Goal: Transaction & Acquisition: Book appointment/travel/reservation

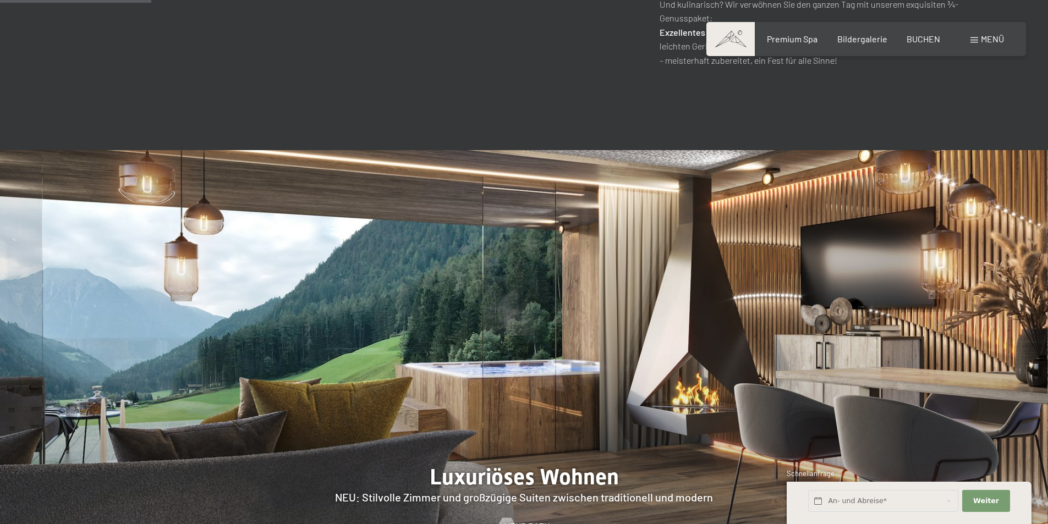
scroll to position [550, 0]
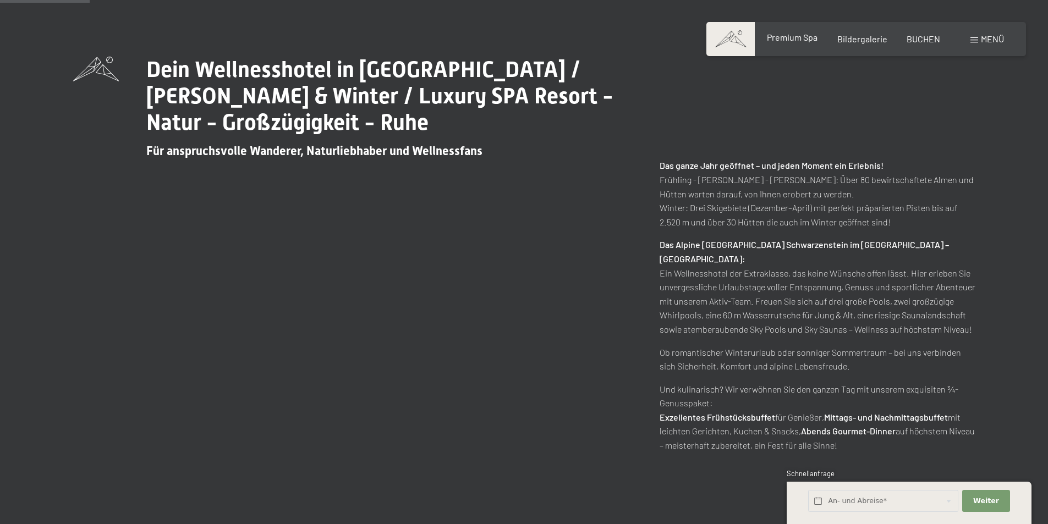
click at [794, 36] on span "Premium Spa" at bounding box center [792, 37] width 51 height 10
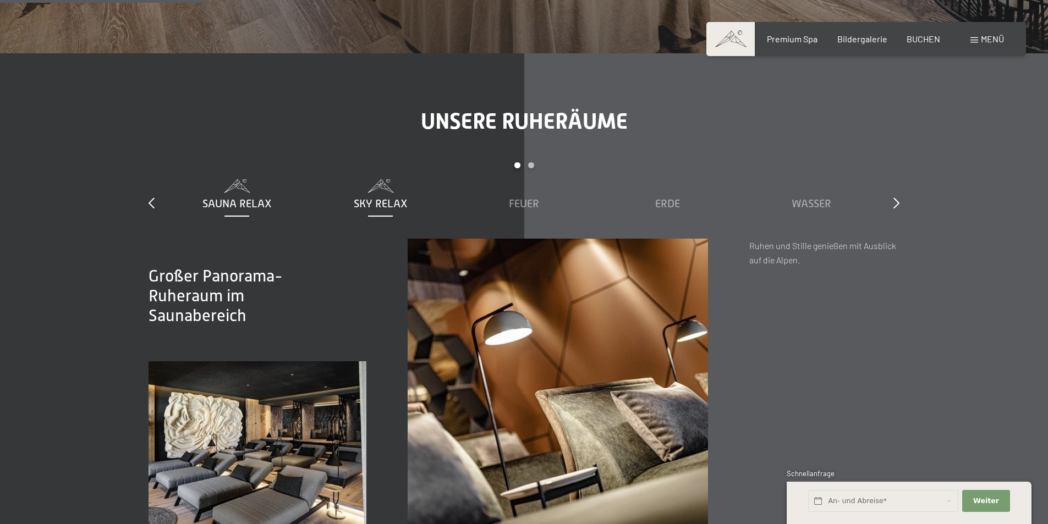
scroll to position [1651, 0]
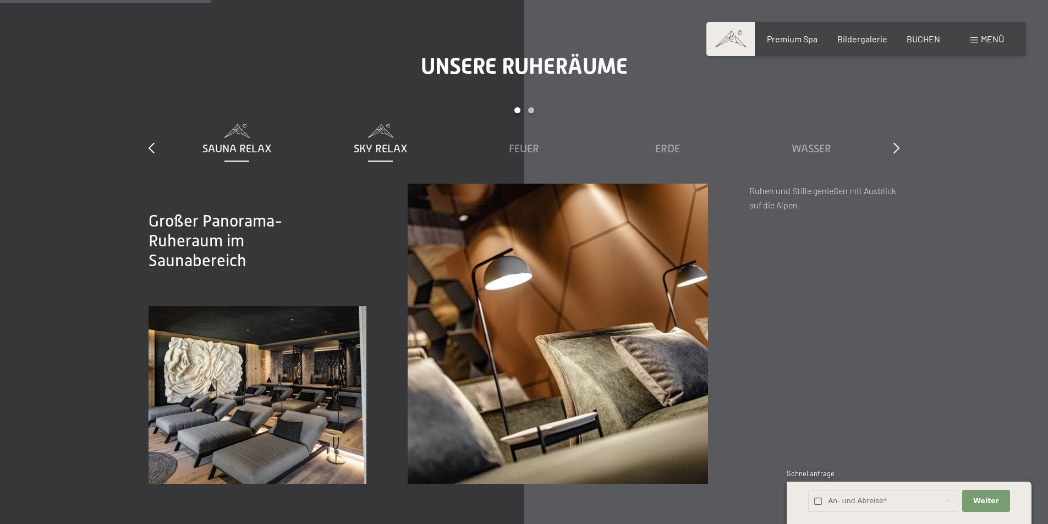
click at [387, 131] on span at bounding box center [380, 131] width 133 height 14
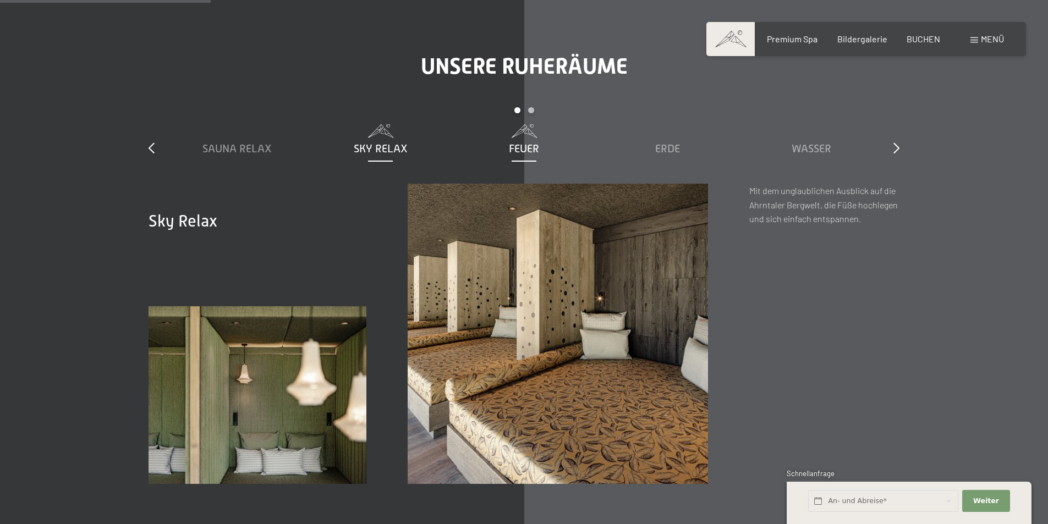
click at [513, 136] on span at bounding box center [524, 131] width 133 height 14
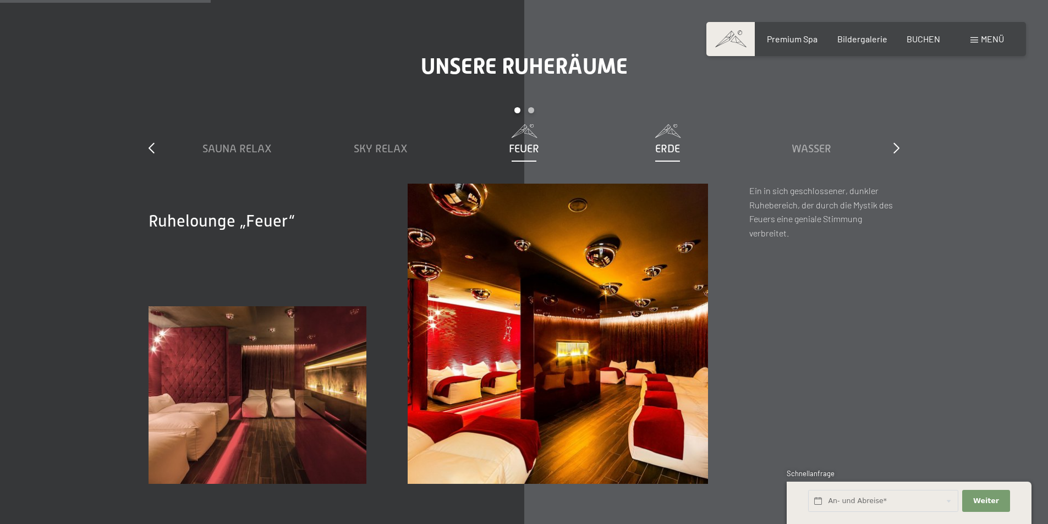
click at [661, 127] on span at bounding box center [667, 131] width 133 height 14
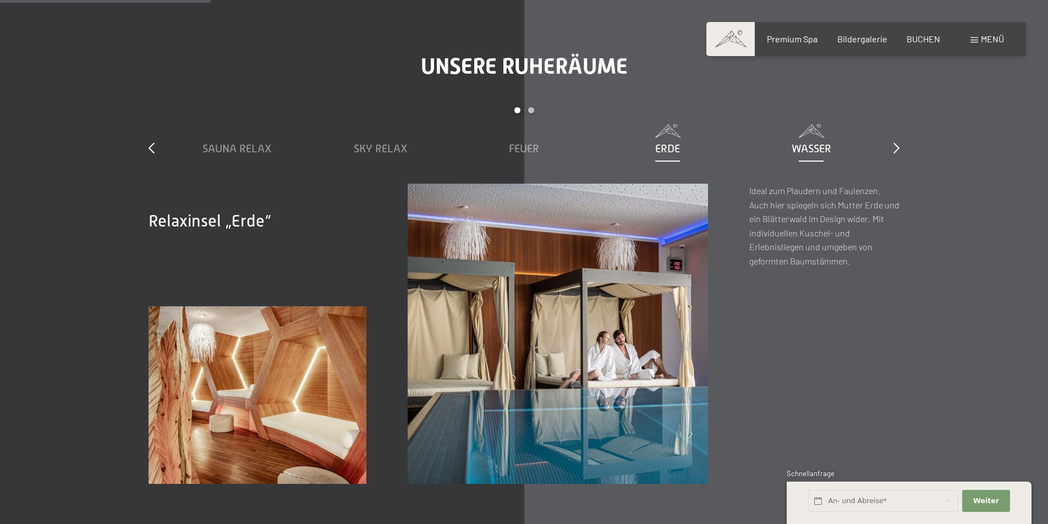
click at [822, 143] on span "Wasser" at bounding box center [812, 149] width 40 height 12
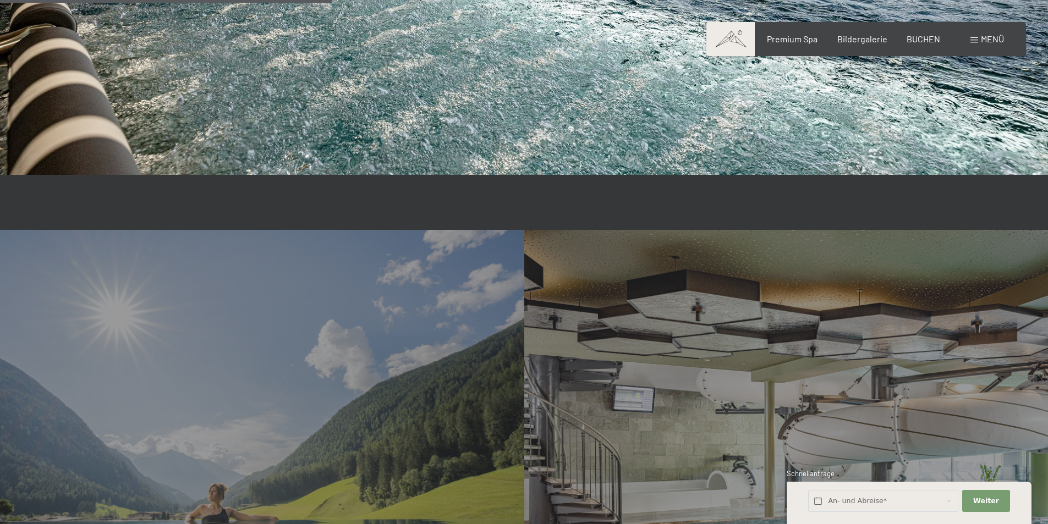
scroll to position [2696, 0]
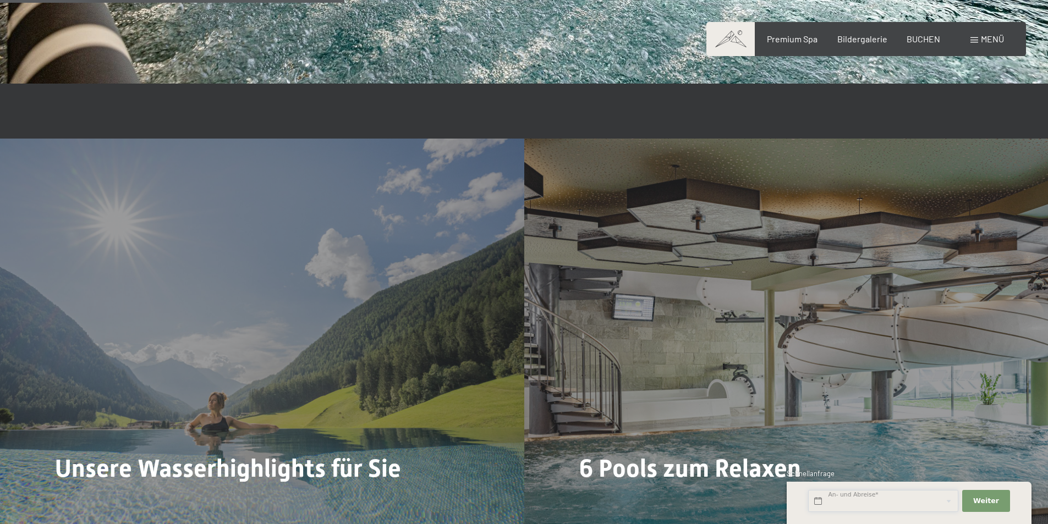
click at [865, 501] on input "text" at bounding box center [883, 501] width 150 height 23
click at [928, 39] on span "BUCHEN" at bounding box center [924, 37] width 34 height 10
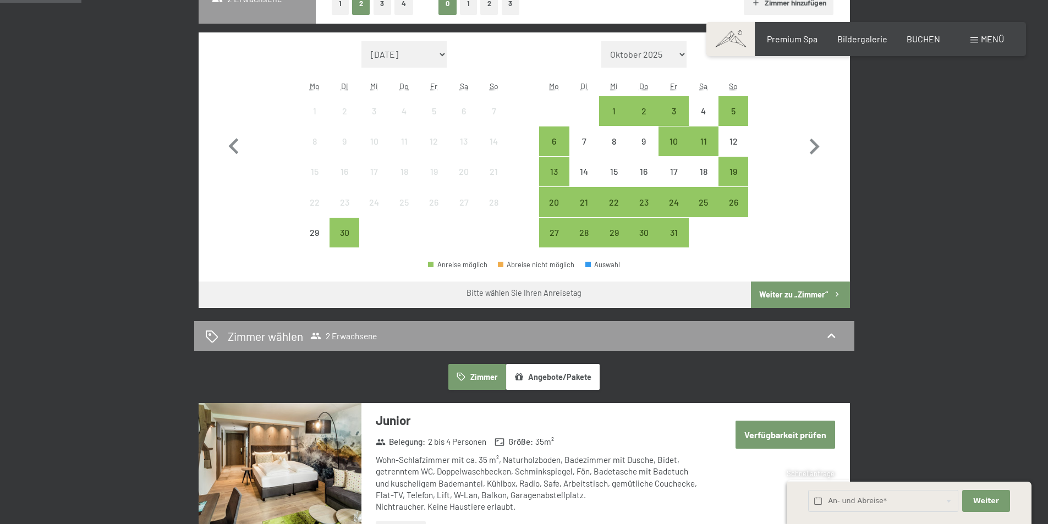
scroll to position [275, 0]
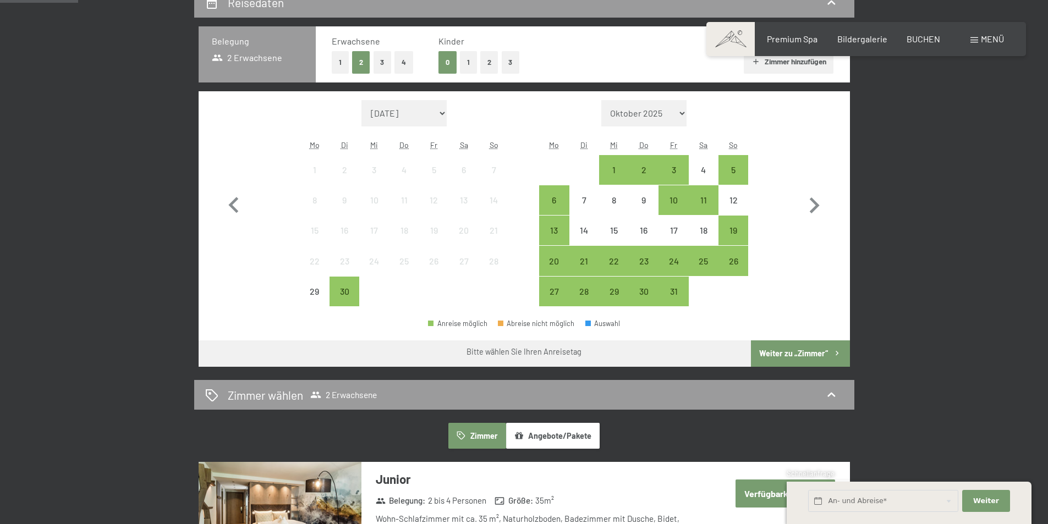
click at [341, 64] on button "1" at bounding box center [340, 62] width 17 height 23
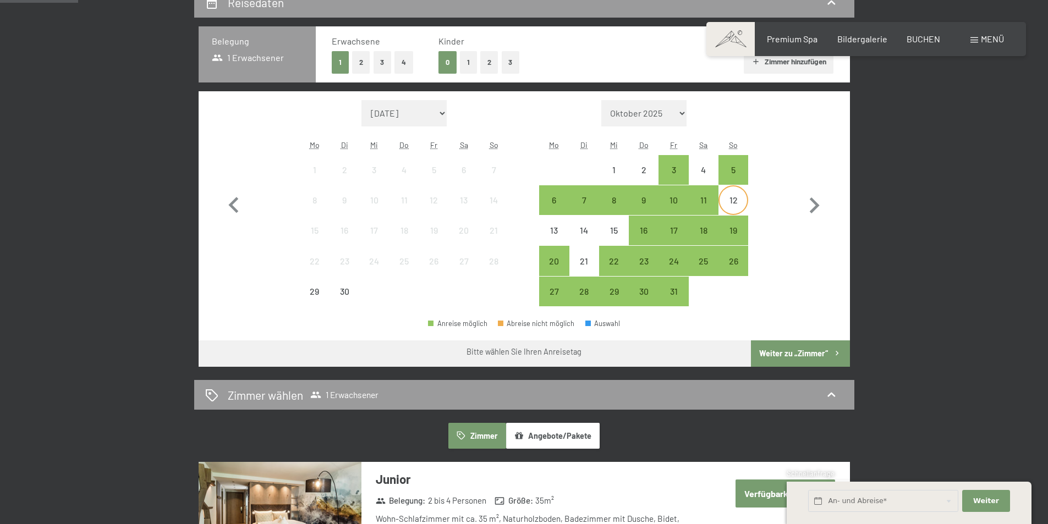
click at [739, 198] on div "12" at bounding box center [734, 210] width 28 height 28
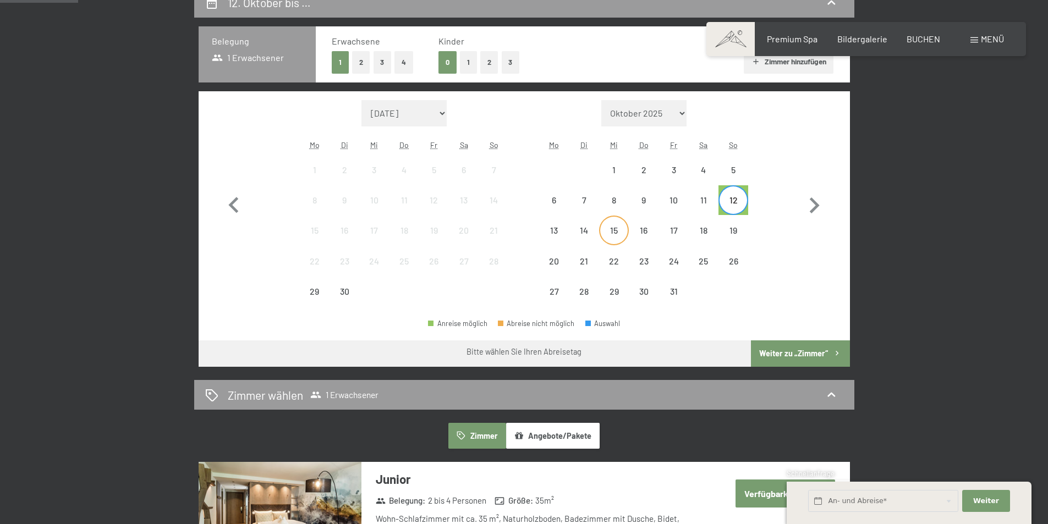
click at [614, 228] on div "15" at bounding box center [614, 240] width 28 height 28
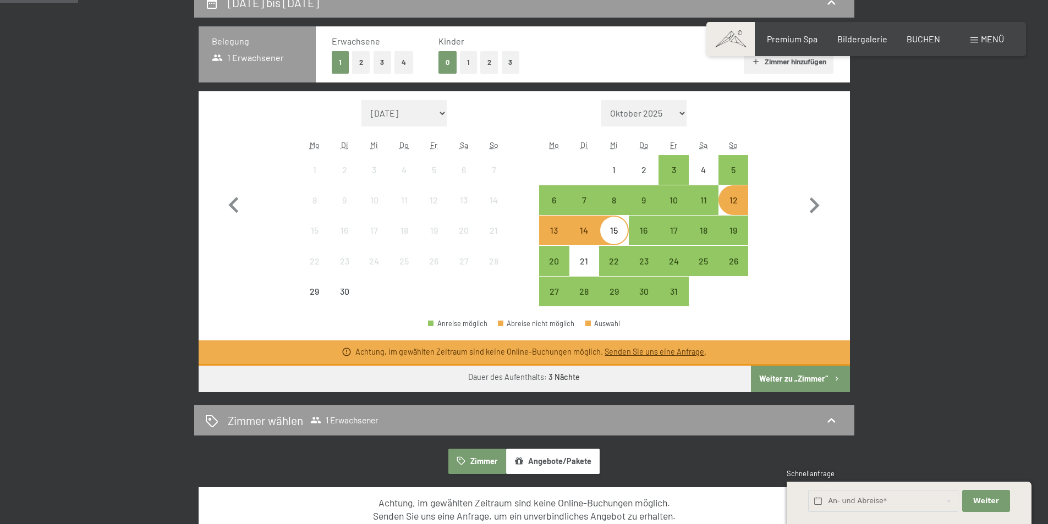
click at [554, 233] on div "13" at bounding box center [554, 240] width 28 height 28
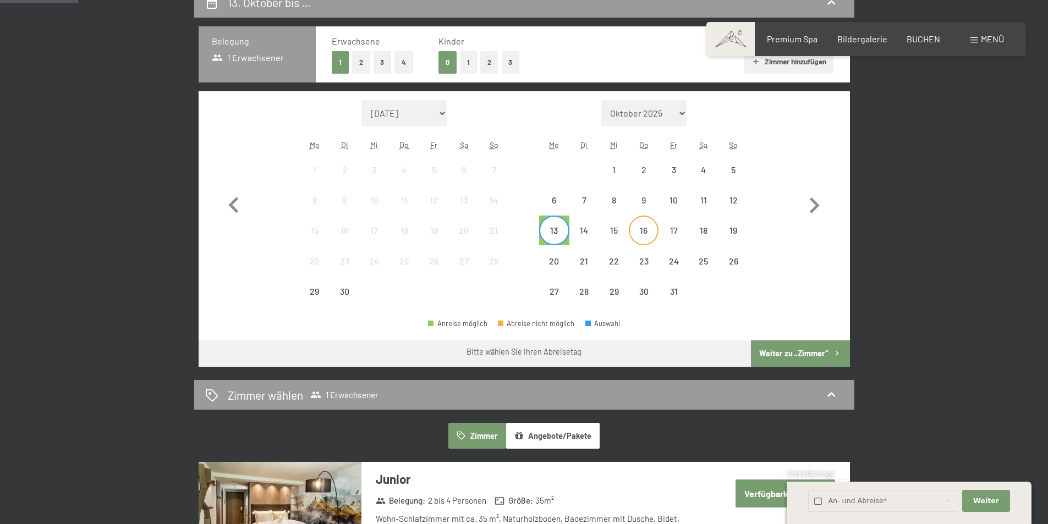
click at [647, 232] on div "16" at bounding box center [644, 240] width 28 height 28
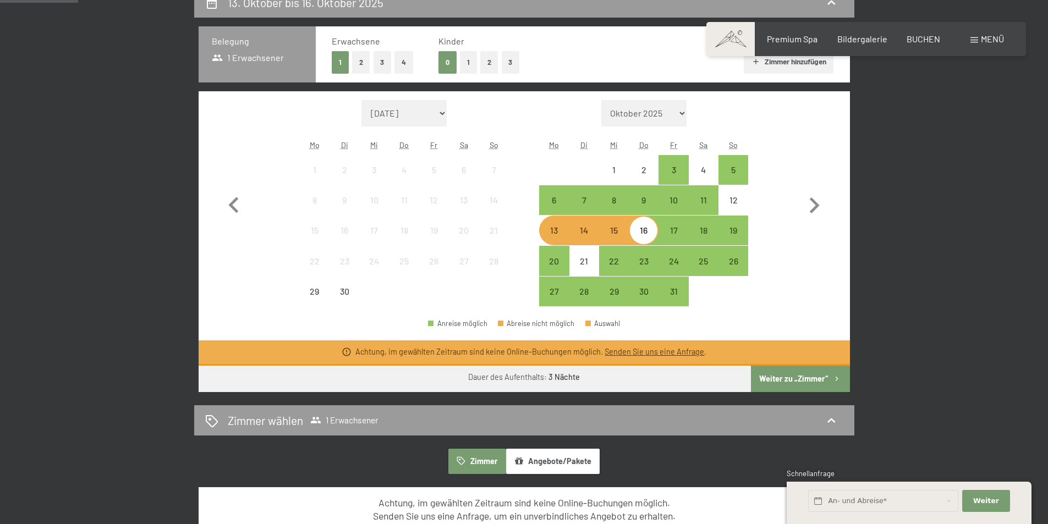
click at [911, 242] on div "[DATE] bis [DATE] Belegung 1 Erwachsener Erwachsene 1 2 3 4 Kinder 0 1 2 3 Zimm…" at bounding box center [524, 331] width 834 height 688
click at [803, 129] on button "button" at bounding box center [814, 203] width 32 height 207
select select "2025-10-01"
select select "2025-11-01"
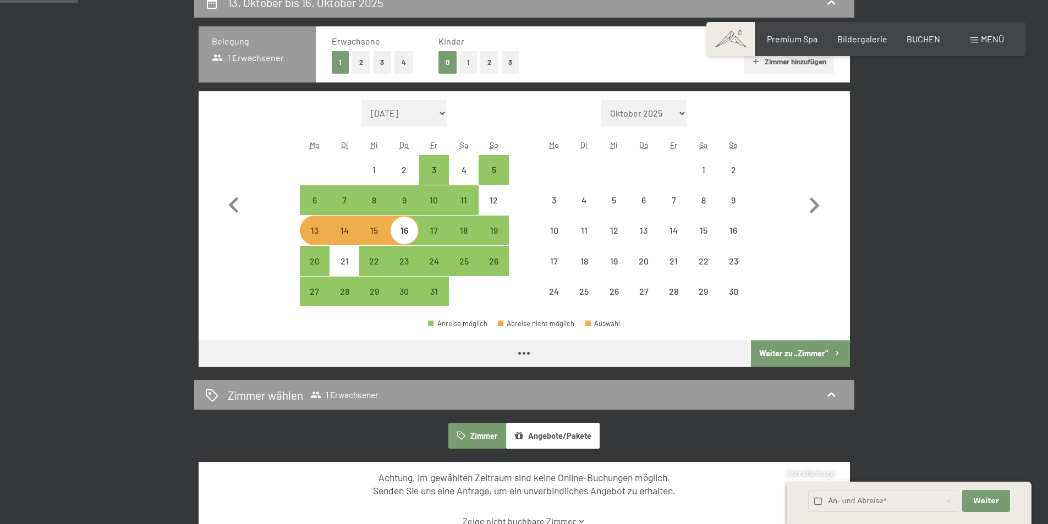
select select "2025-10-01"
select select "2025-11-01"
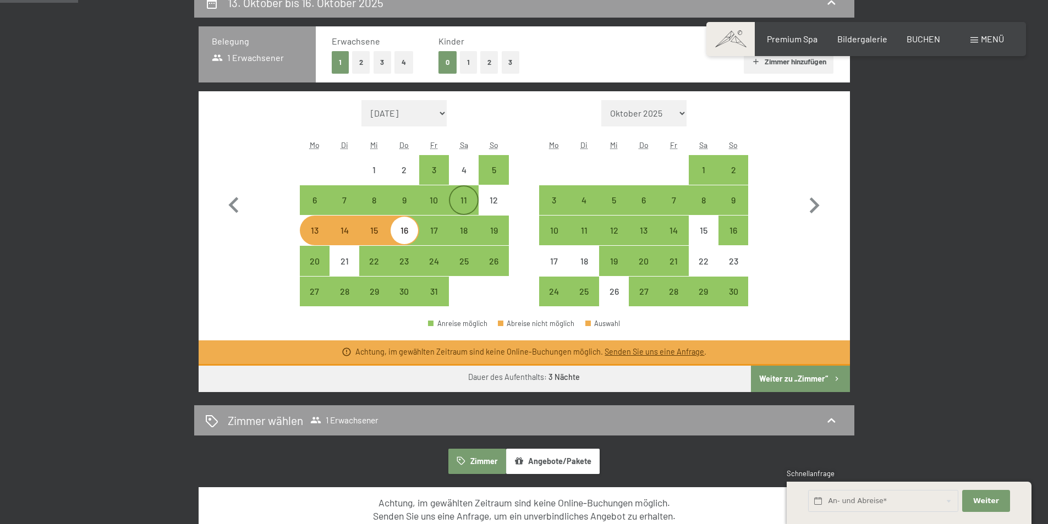
click at [459, 205] on div "11" at bounding box center [464, 210] width 28 height 28
select select "2025-10-01"
select select "2025-11-01"
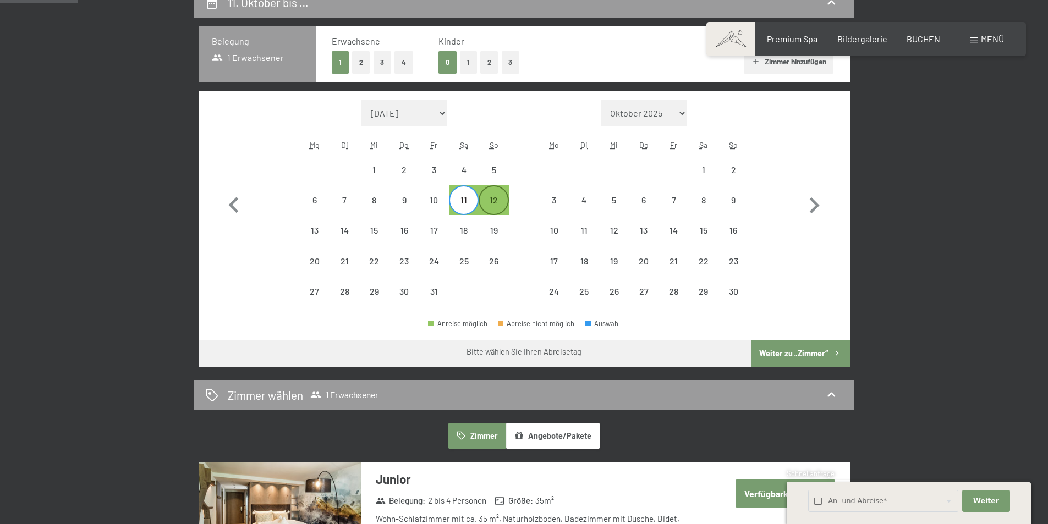
click at [494, 210] on div "12" at bounding box center [494, 210] width 28 height 28
select select "2025-10-01"
select select "2025-11-01"
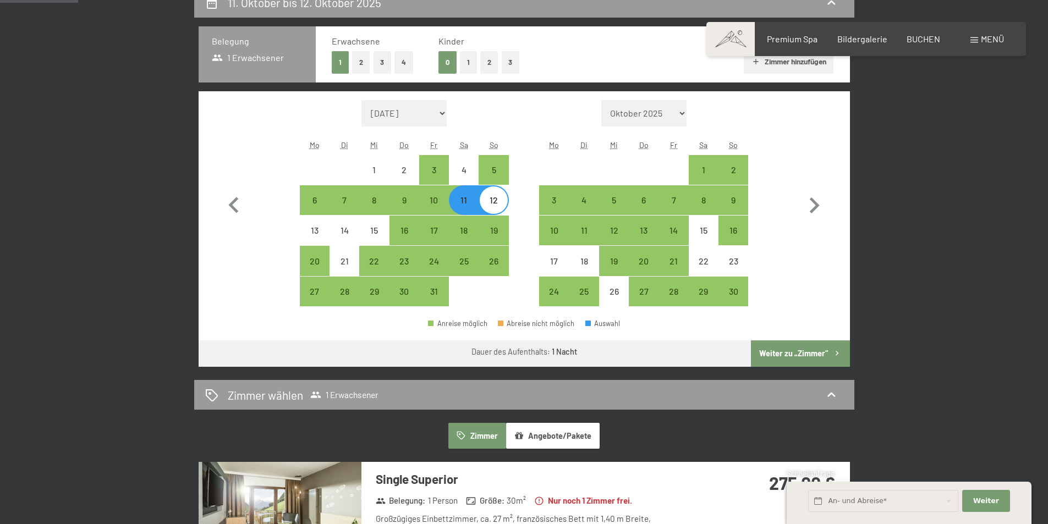
click at [467, 201] on div "11" at bounding box center [464, 210] width 28 height 28
select select "2025-10-01"
select select "2025-11-01"
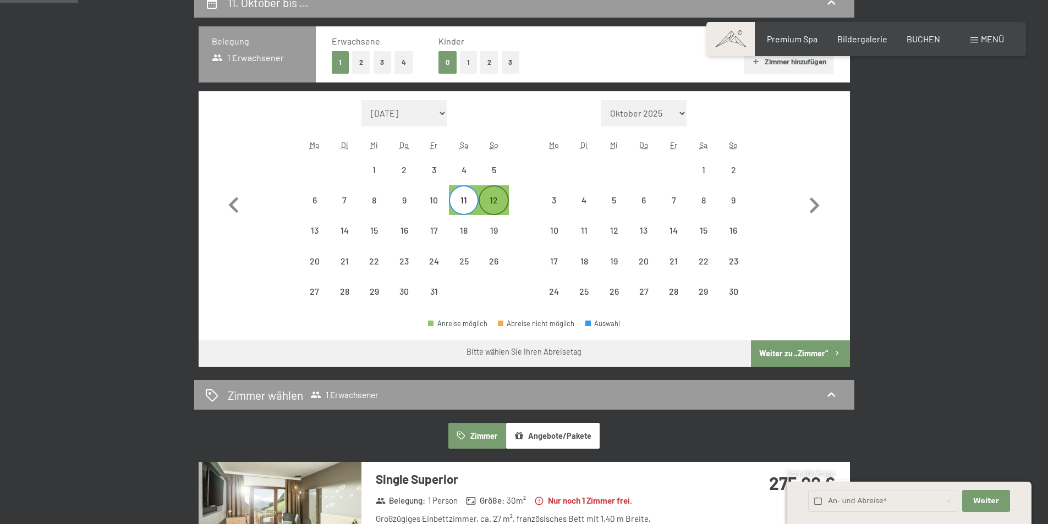
click at [491, 201] on div "12" at bounding box center [494, 210] width 28 height 28
select select "2025-10-01"
select select "2025-11-01"
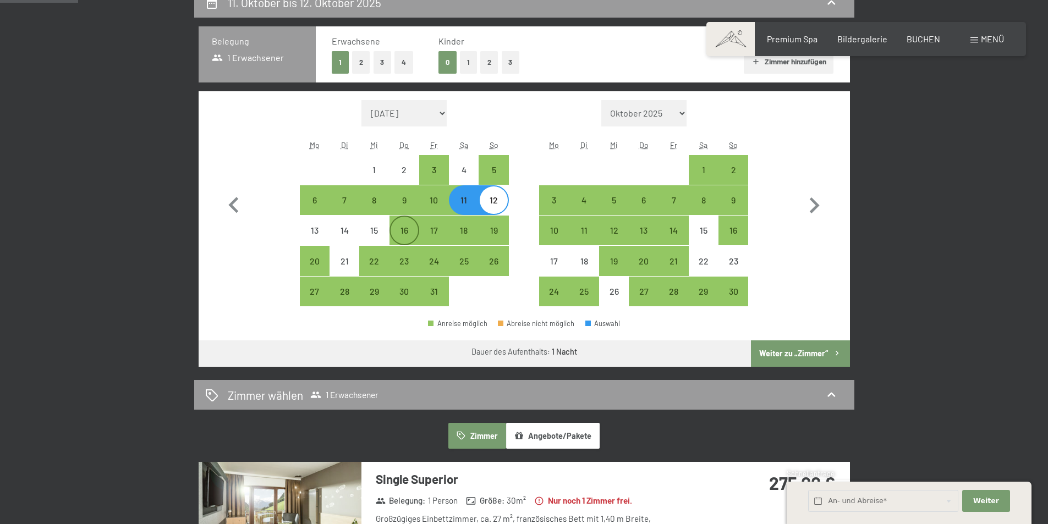
click at [394, 230] on div "16" at bounding box center [405, 240] width 28 height 28
select select "2025-10-01"
select select "2025-11-01"
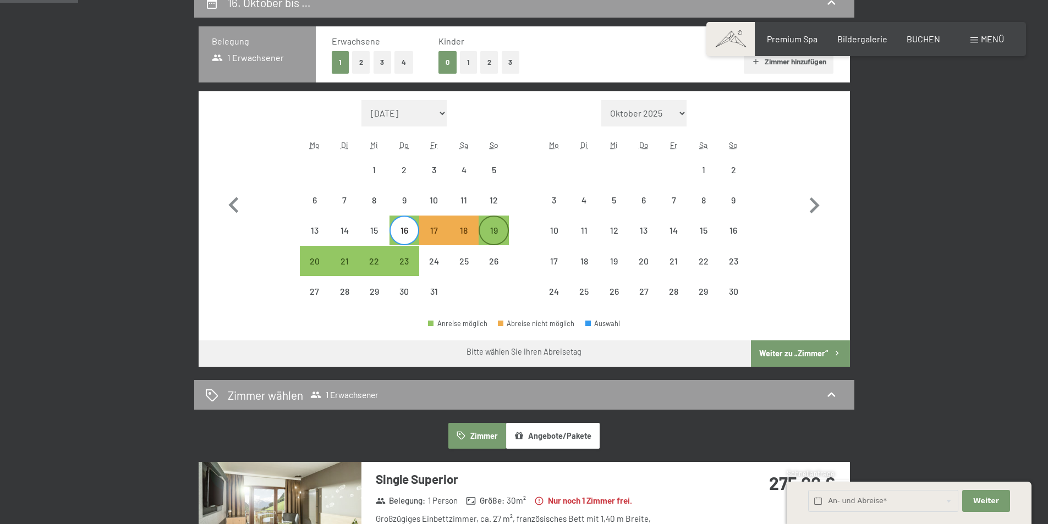
click at [494, 224] on div "19" at bounding box center [494, 231] width 28 height 28
select select "2025-10-01"
select select "2025-11-01"
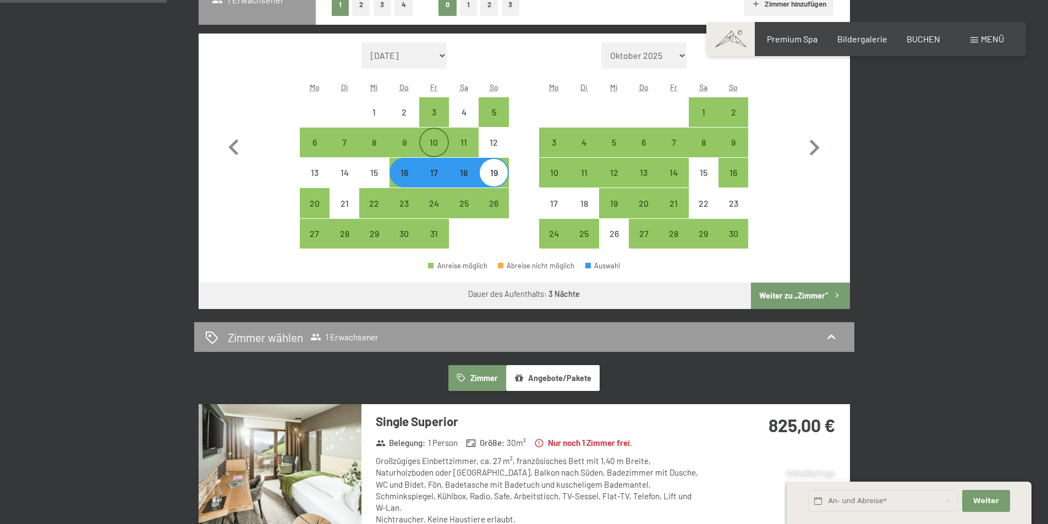
scroll to position [220, 0]
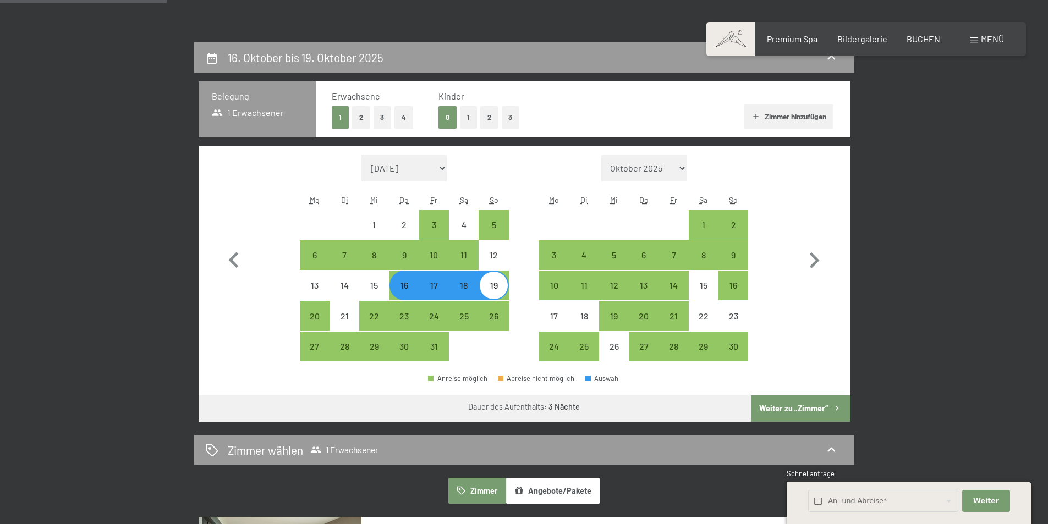
click at [521, 257] on div "Monat/Jahr September 2025 Oktober 2025 November 2025 Dezember 2025 Januar 2026 …" at bounding box center [524, 258] width 612 height 207
click at [506, 254] on div "12" at bounding box center [494, 265] width 28 height 28
select select "2025-10-01"
select select "2025-11-01"
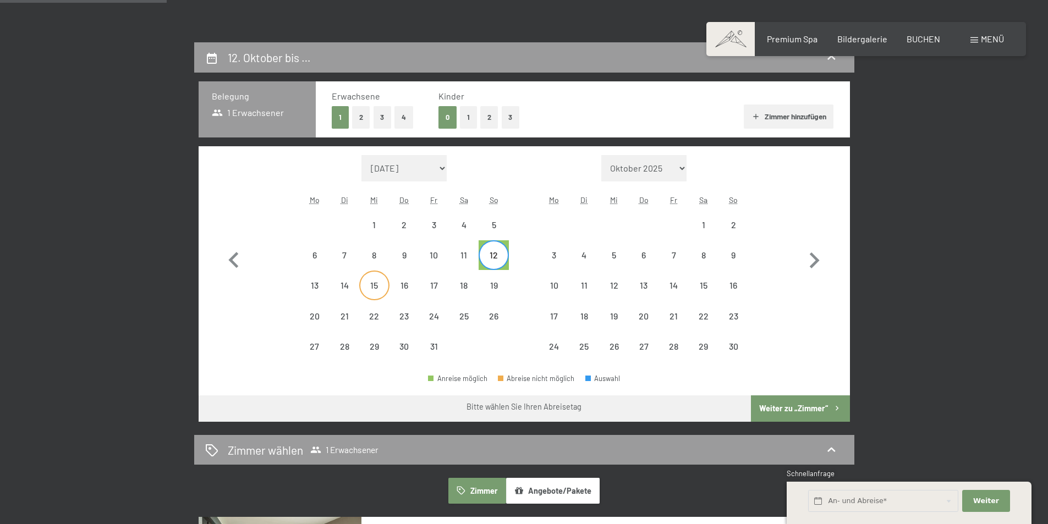
click at [377, 281] on div "15" at bounding box center [374, 286] width 28 height 28
select select "2025-10-01"
select select "2025-11-01"
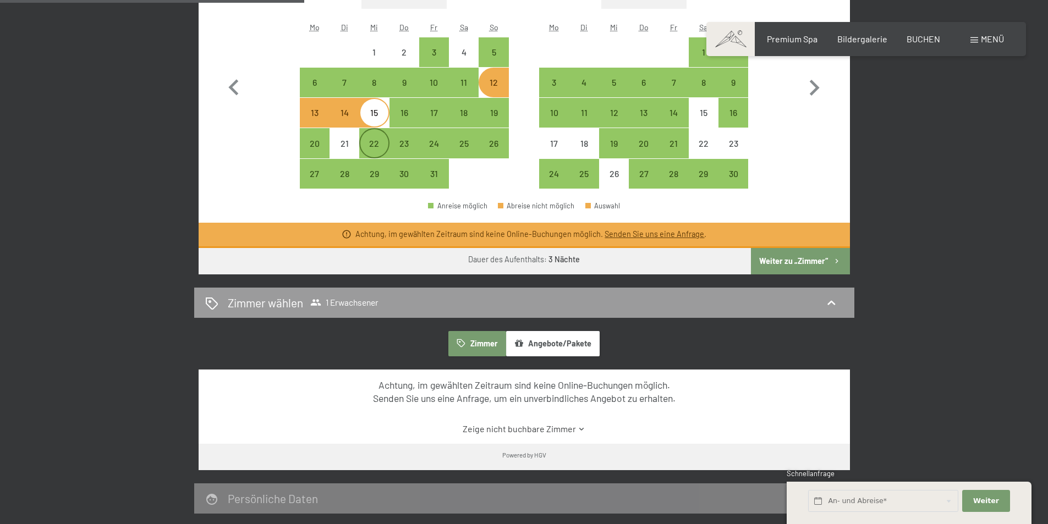
scroll to position [330, 0]
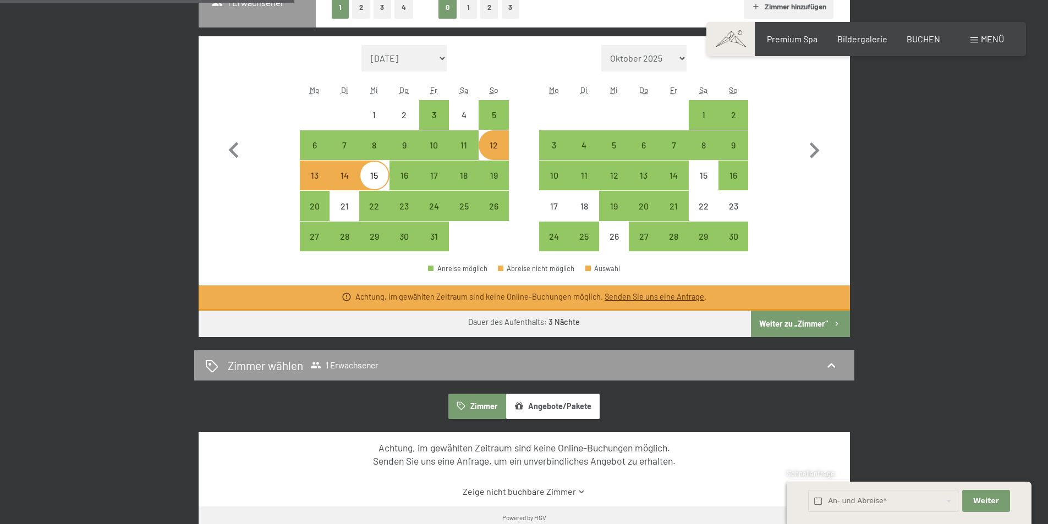
click at [317, 182] on div "13" at bounding box center [315, 185] width 28 height 28
select select "2025-10-01"
select select "2025-11-01"
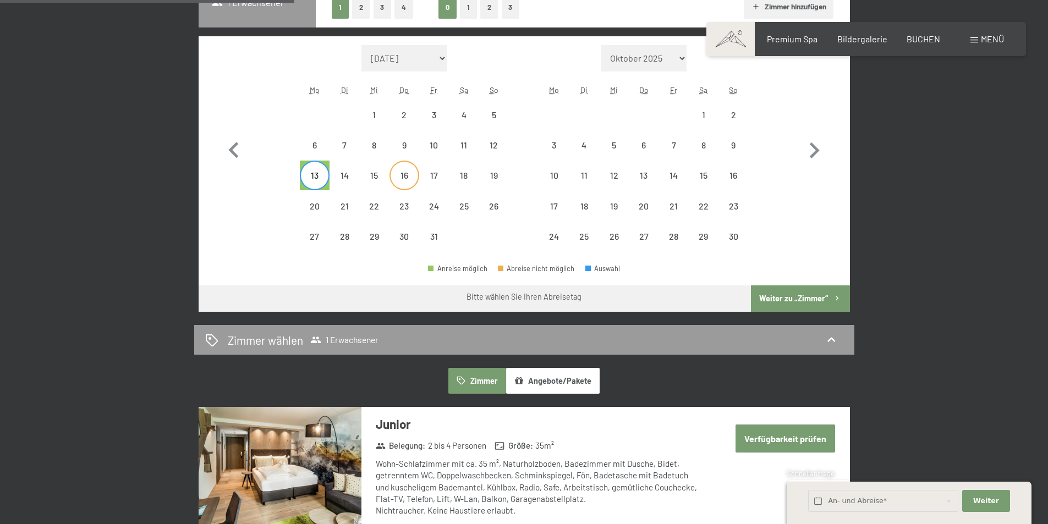
click at [396, 178] on div "16" at bounding box center [405, 185] width 28 height 28
select select "2025-10-01"
select select "2025-11-01"
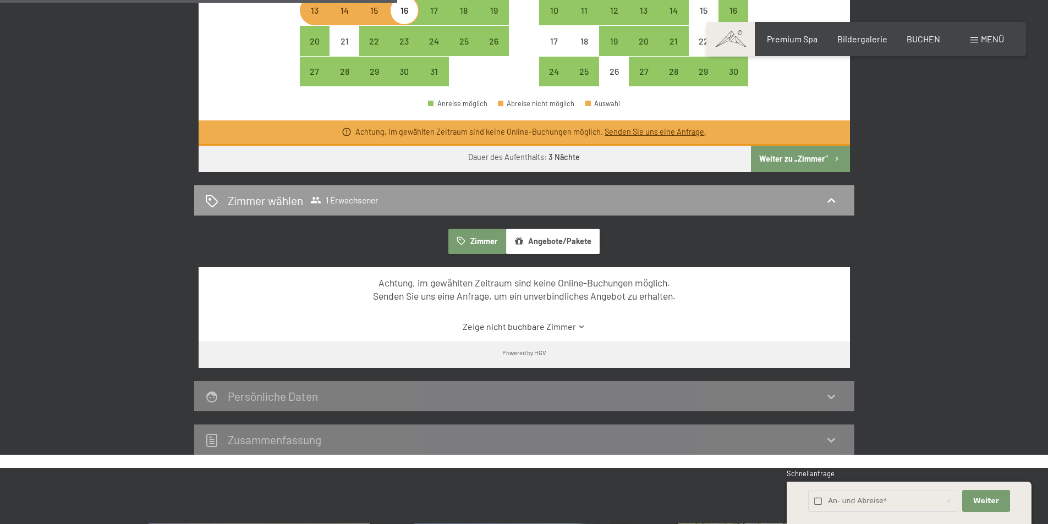
scroll to position [275, 0]
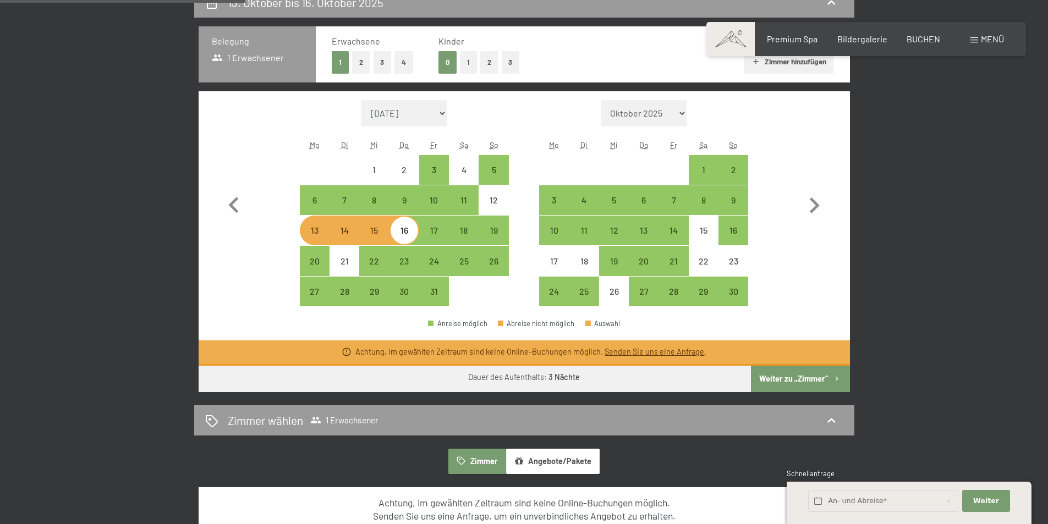
click at [344, 229] on div "14" at bounding box center [345, 240] width 28 height 28
select select "2025-10-01"
select select "2025-11-01"
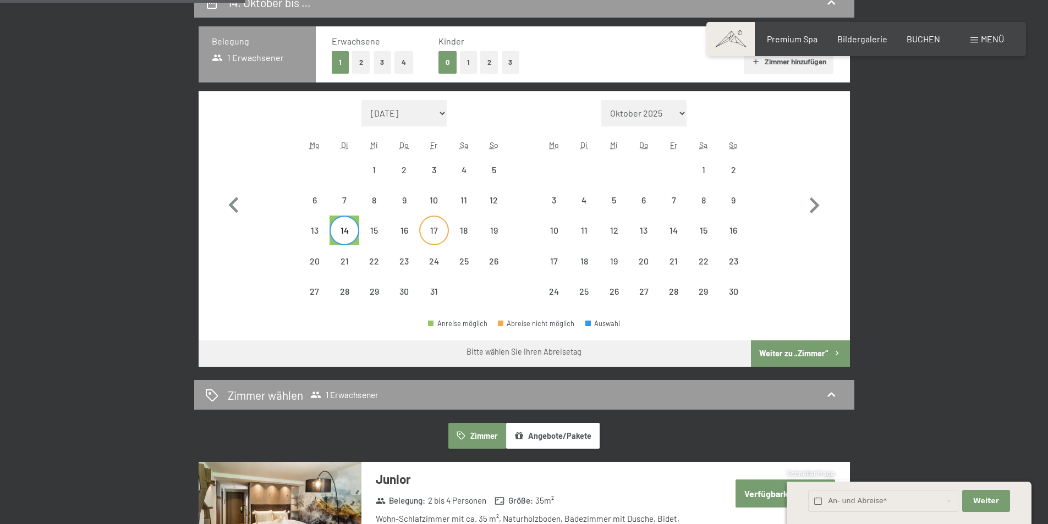
click at [431, 229] on div "17" at bounding box center [434, 240] width 28 height 28
select select "2025-10-01"
select select "2025-11-01"
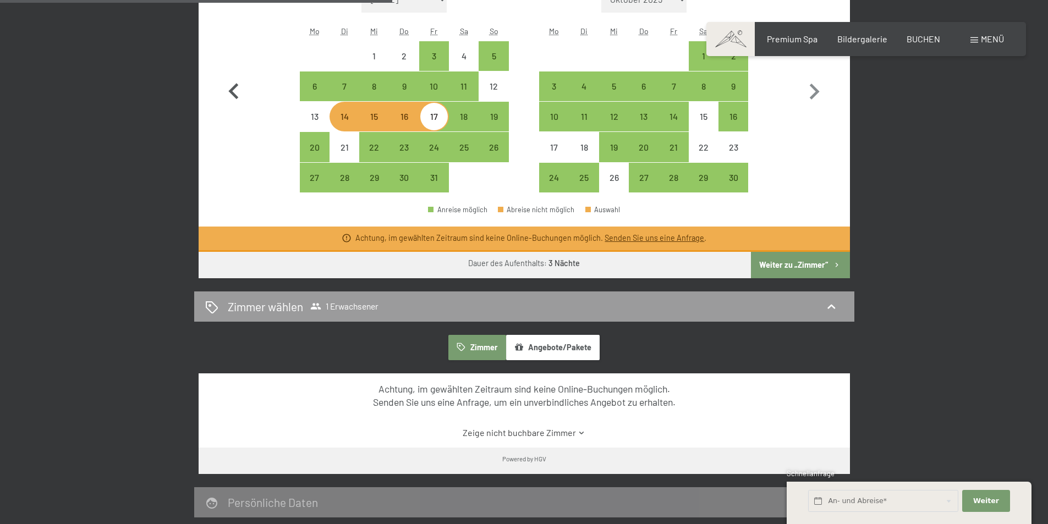
scroll to position [330, 0]
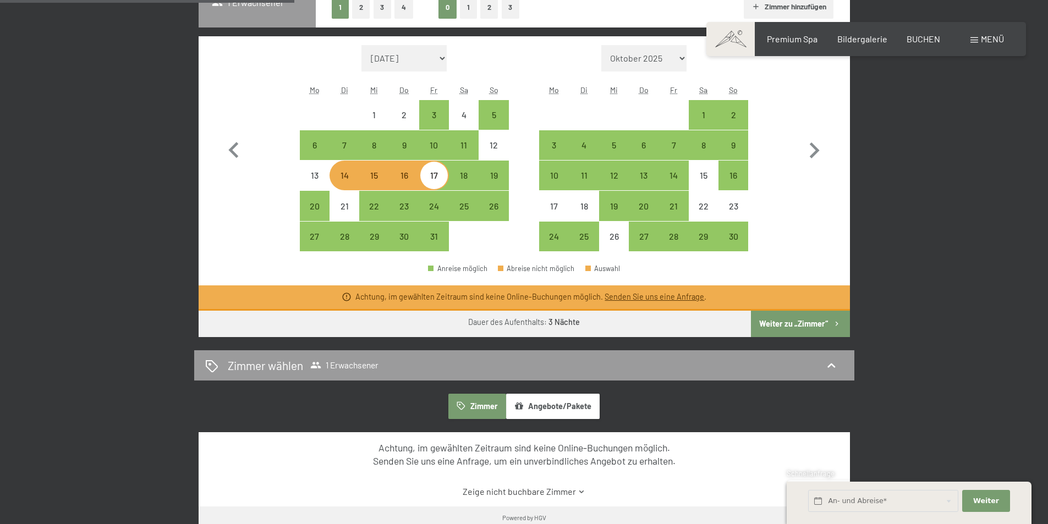
click at [370, 184] on div "15" at bounding box center [374, 185] width 28 height 28
select select "2025-10-01"
select select "2025-11-01"
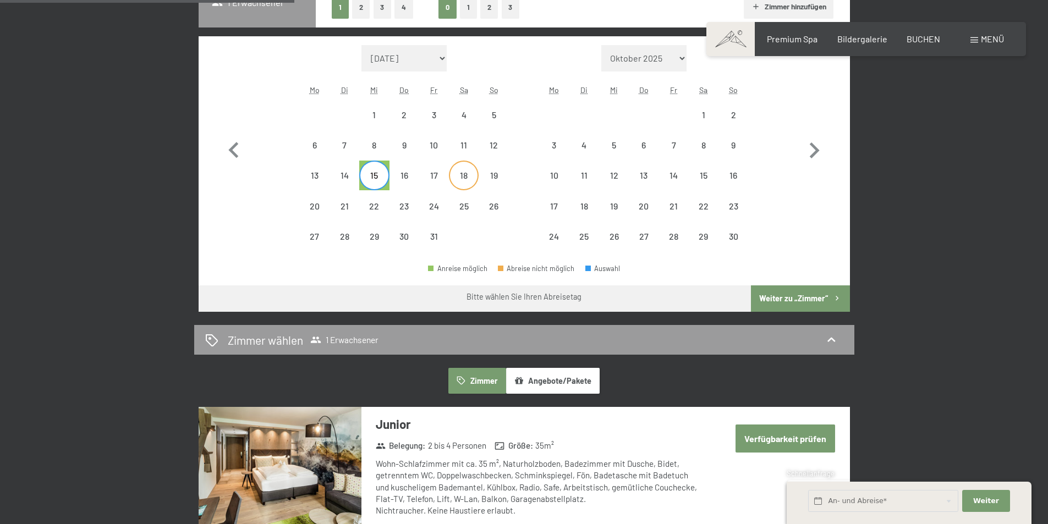
click at [467, 180] on div "18" at bounding box center [464, 185] width 28 height 28
select select "2025-10-01"
select select "2025-11-01"
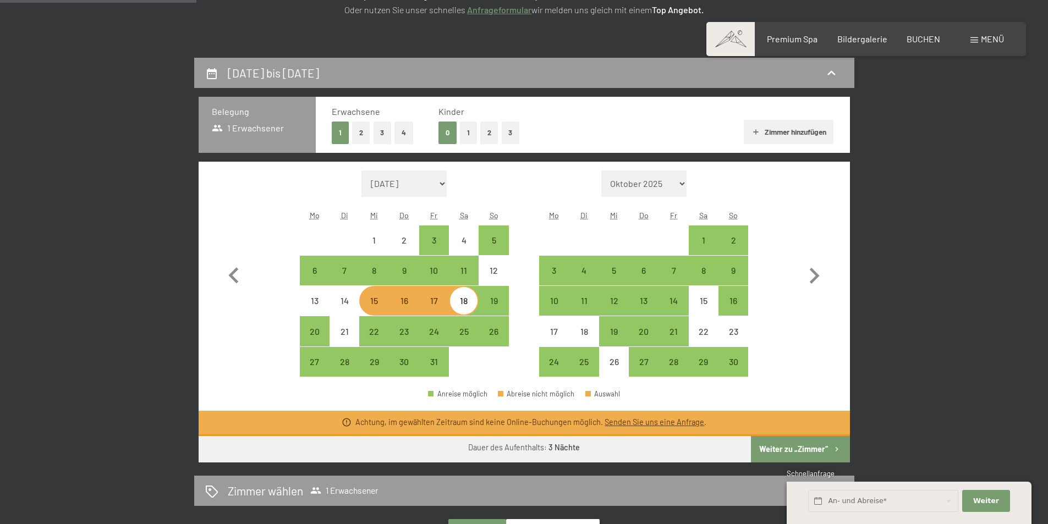
scroll to position [220, 0]
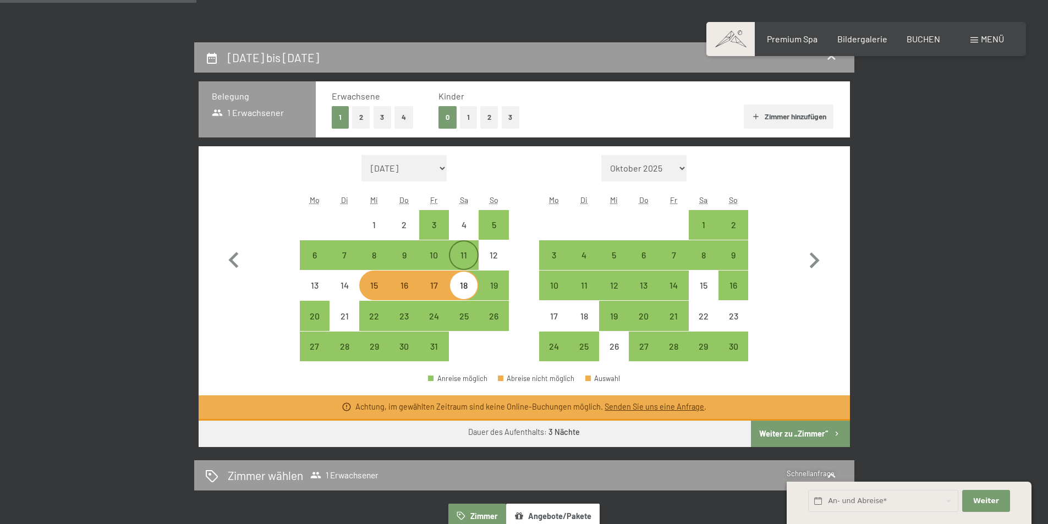
click at [470, 254] on div "11" at bounding box center [464, 265] width 28 height 28
select select "2025-10-01"
select select "2025-11-01"
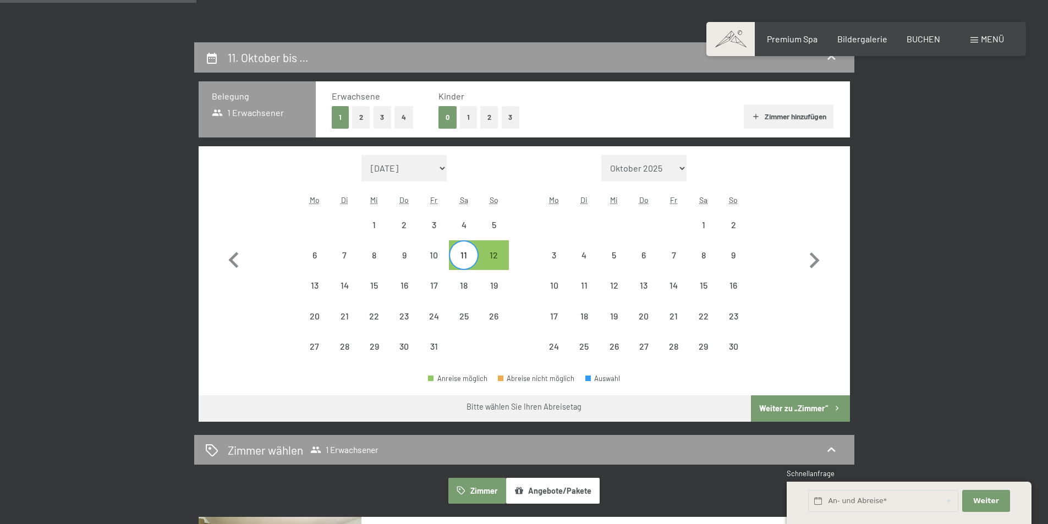
click at [466, 265] on div "11" at bounding box center [464, 265] width 28 height 28
select select "2025-10-01"
select select "2025-11-01"
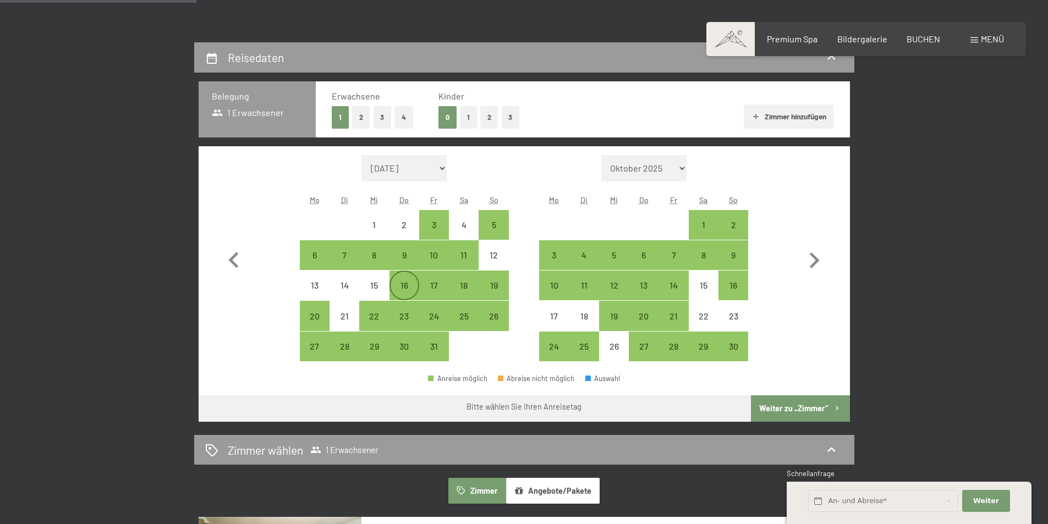
click at [405, 287] on div "16" at bounding box center [405, 295] width 28 height 28
select select "2025-10-01"
select select "2025-11-01"
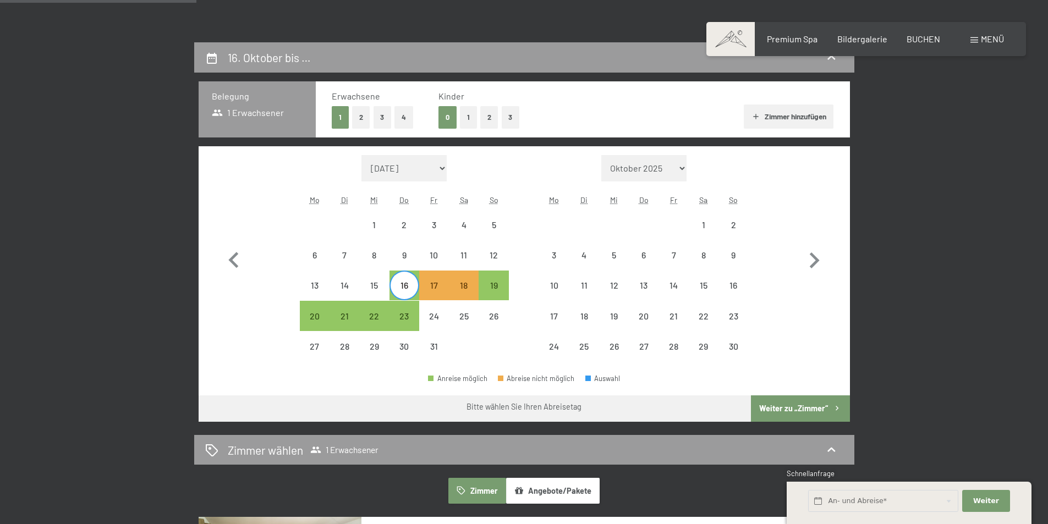
click at [494, 289] on span "Einwilligung Marketing*" at bounding box center [464, 294] width 91 height 11
click at [413, 289] on input "Einwilligung Marketing*" at bounding box center [407, 294] width 11 height 11
checkbox input "false"
click at [496, 285] on div "19" at bounding box center [494, 295] width 28 height 28
select select "2025-10-01"
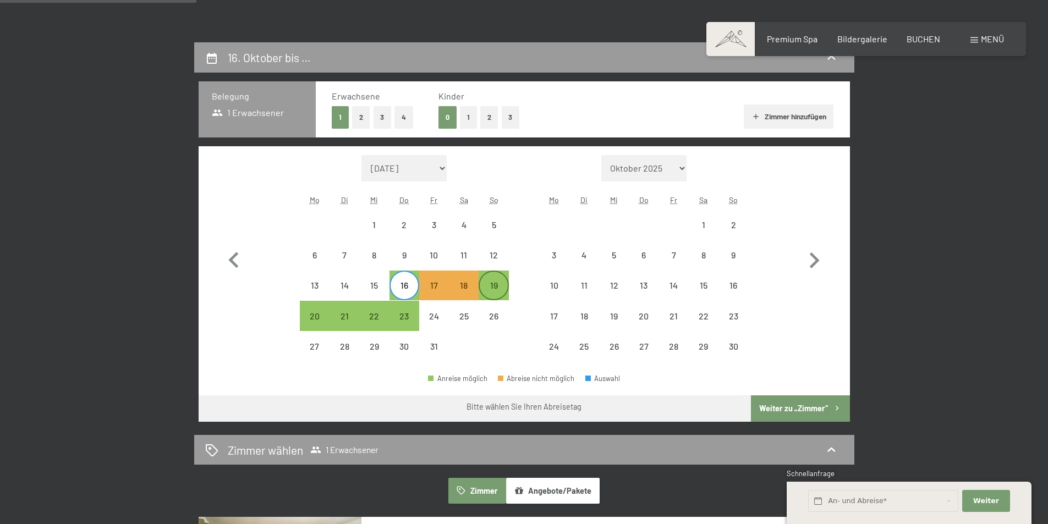
select select "2025-11-01"
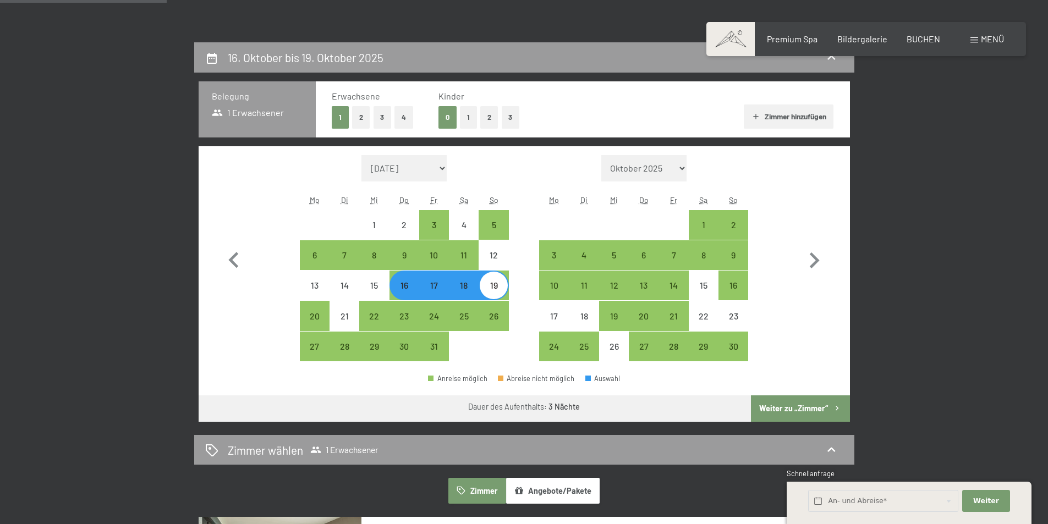
click at [123, 231] on div "16. Oktober bis 19. Oktober 2025 Belegung 1 Erwachsener Erwachsene 1 2 3 4 Kind…" at bounding box center [524, 495] width 834 height 907
click at [240, 172] on button "button" at bounding box center [234, 258] width 32 height 207
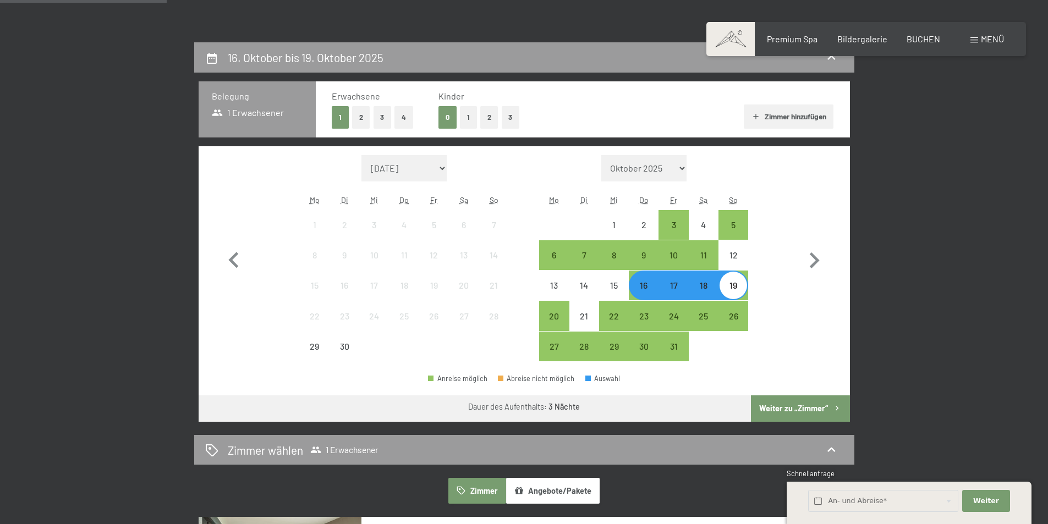
click at [644, 286] on div "16" at bounding box center [644, 295] width 28 height 28
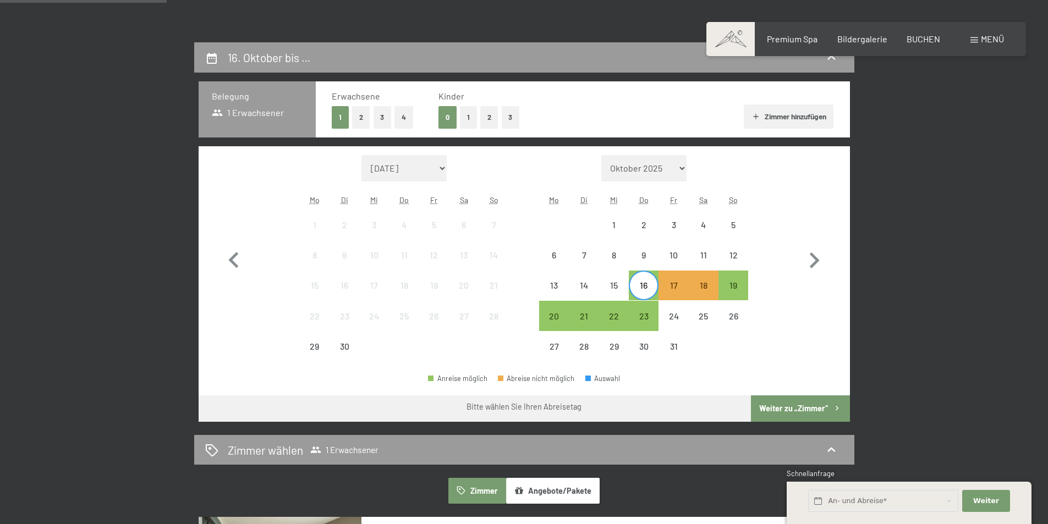
click at [636, 287] on div "16" at bounding box center [644, 295] width 28 height 28
